Goal: Navigation & Orientation: Find specific page/section

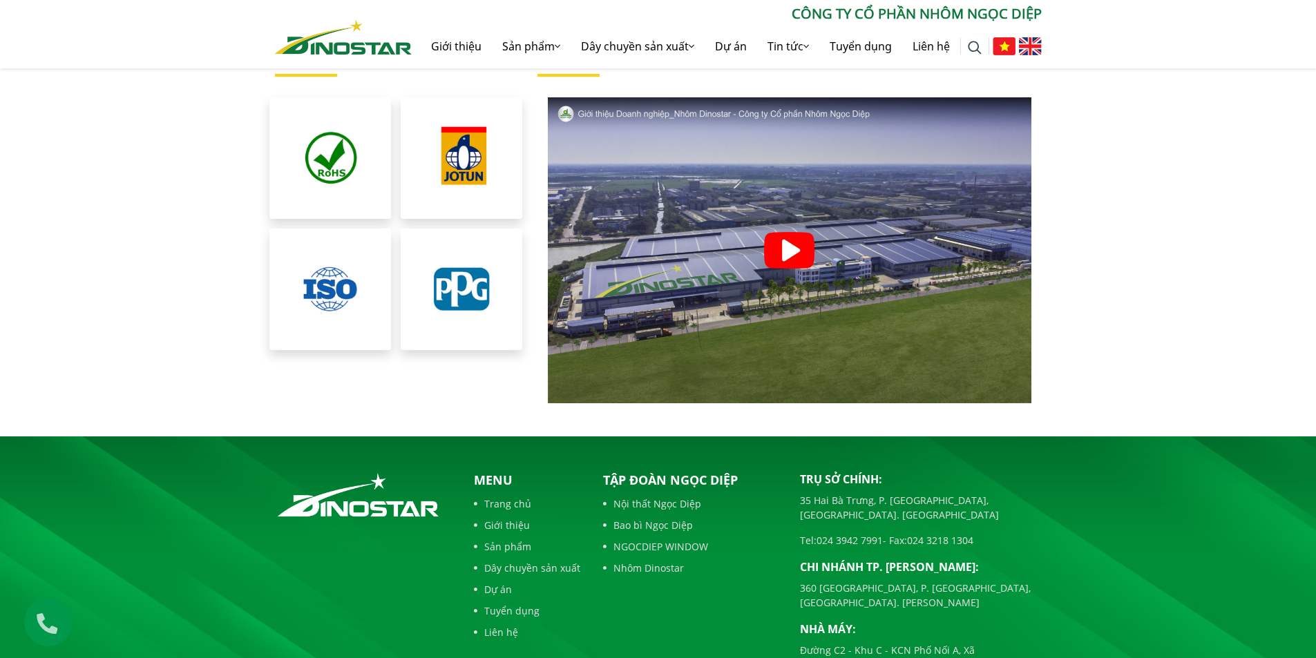
scroll to position [3129, 0]
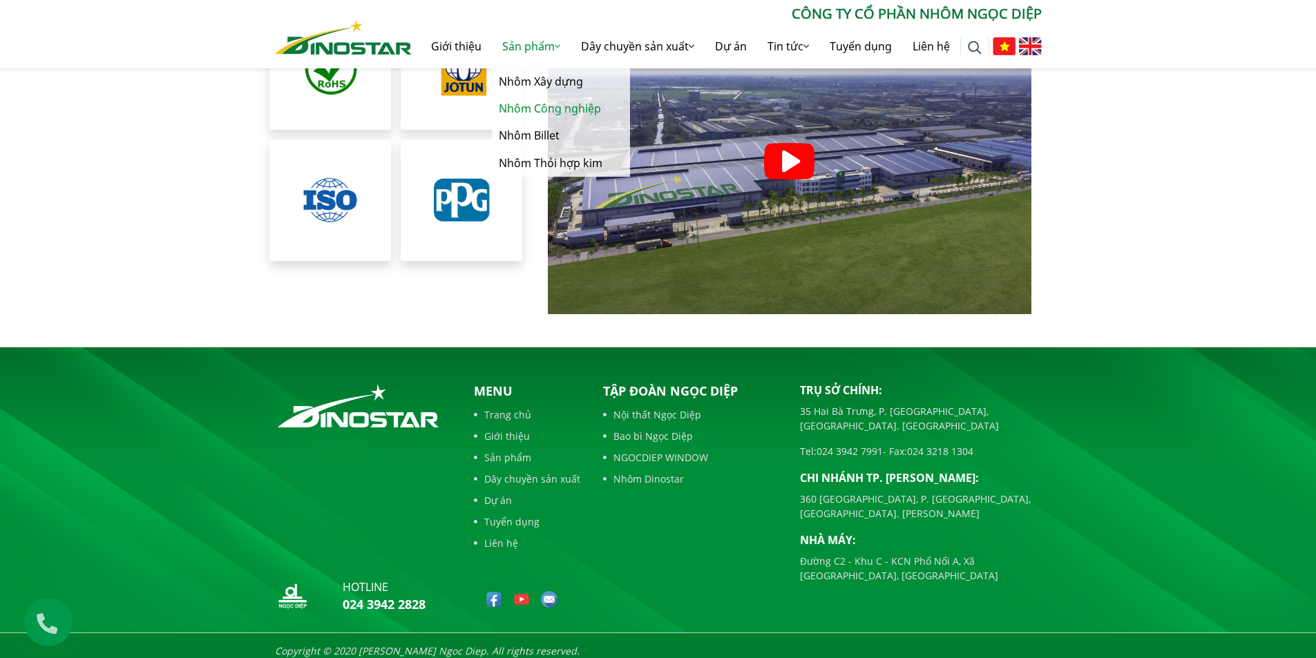
click at [537, 106] on link "Nhôm Công nghiệp" at bounding box center [561, 108] width 138 height 27
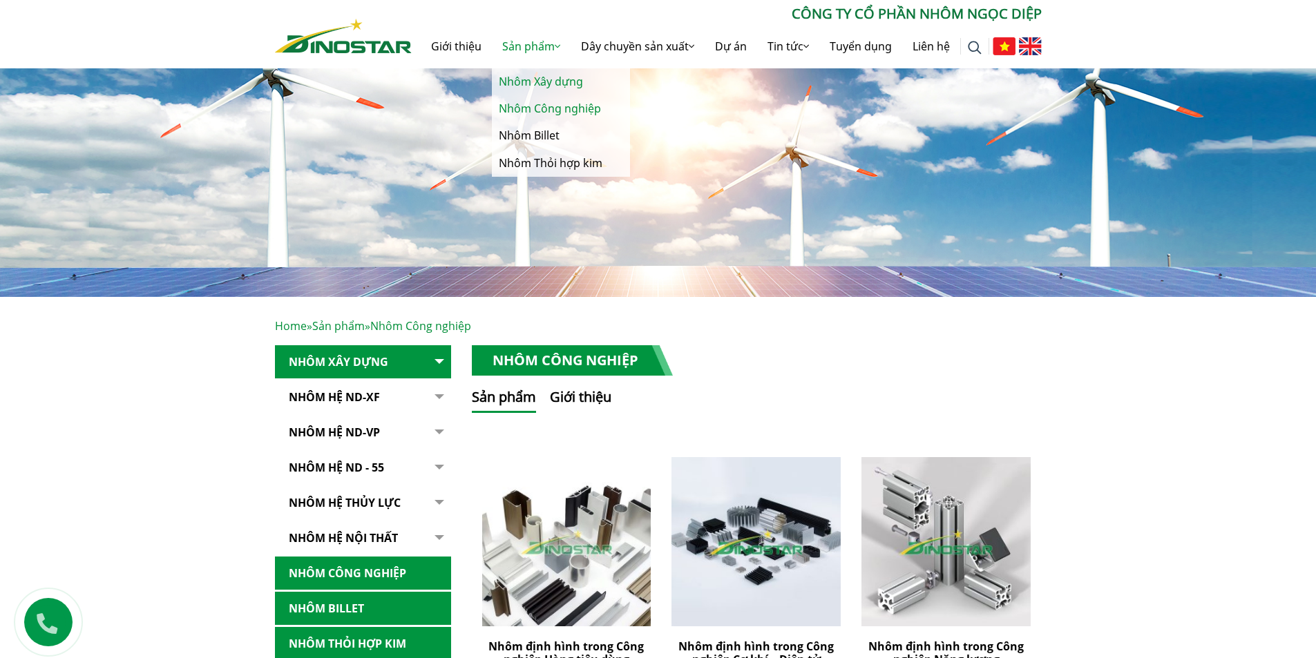
click at [540, 79] on link "Nhôm Xây dựng" at bounding box center [561, 81] width 138 height 27
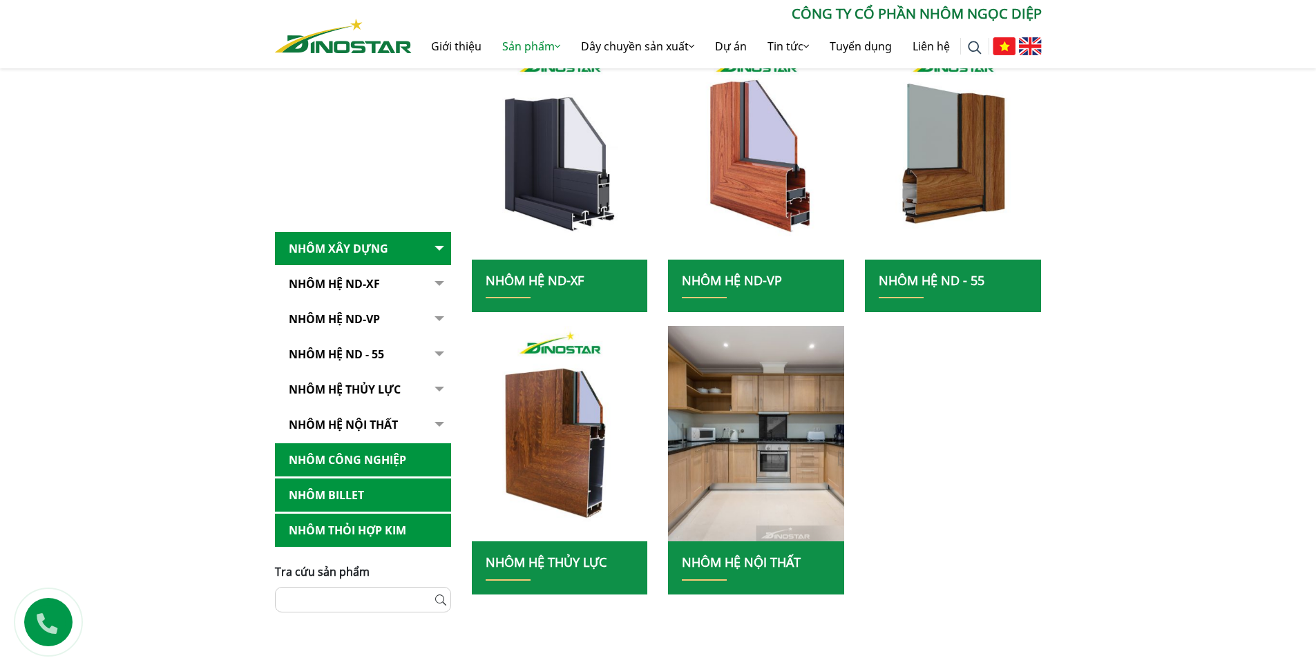
scroll to position [553, 0]
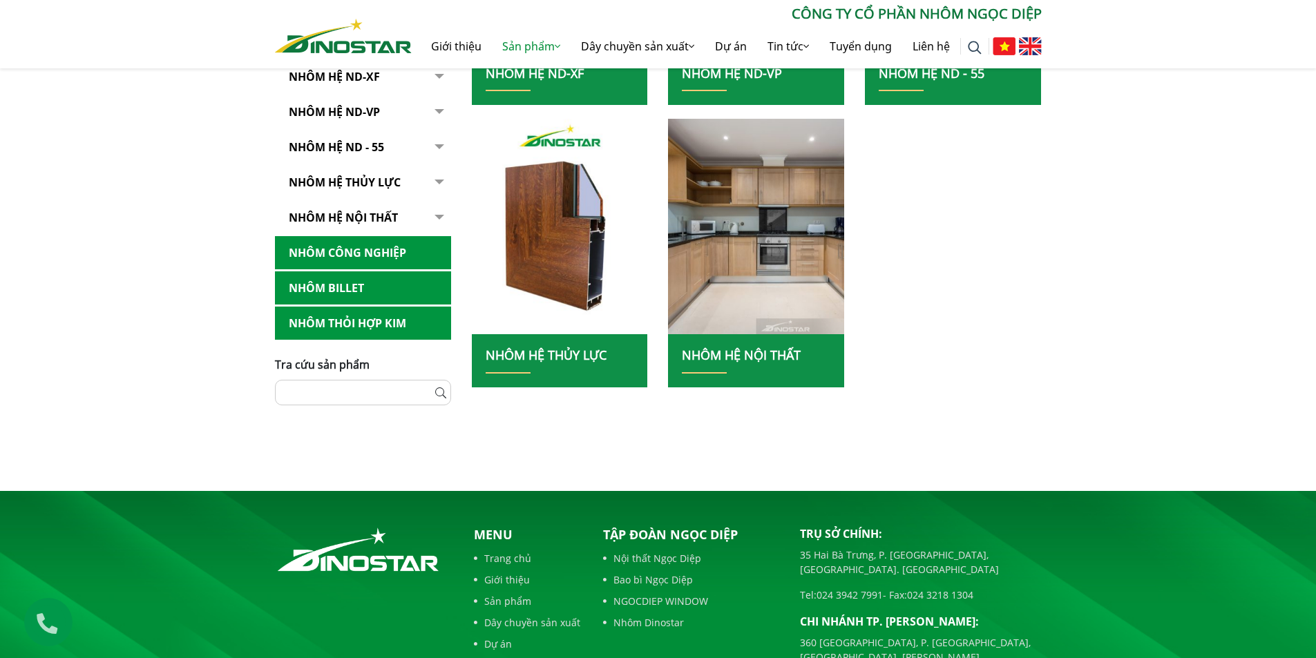
click at [1120, 360] on div "Home » Sản phẩm » Nhôm Xây dựng Nhôm Xây dựng Nhôm Hệ ND-XF Hệ ND - XF55 Hệ ND …" at bounding box center [658, 83] width 1316 height 678
